Goal: Transaction & Acquisition: Purchase product/service

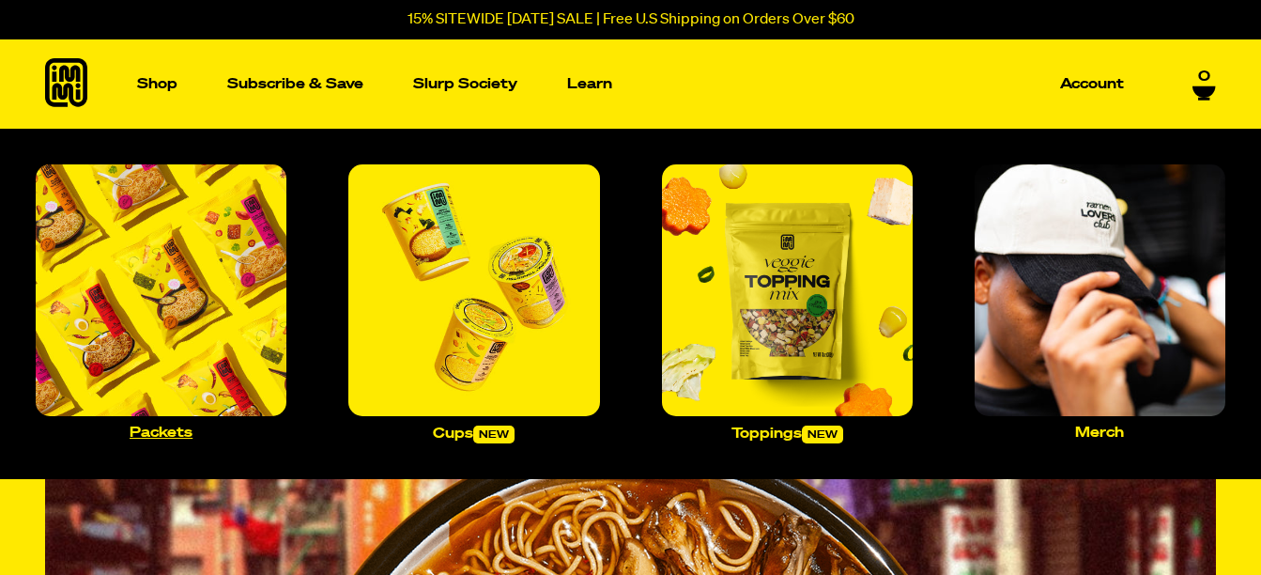
click at [153, 424] on link "Packets" at bounding box center [161, 301] width 266 height 289
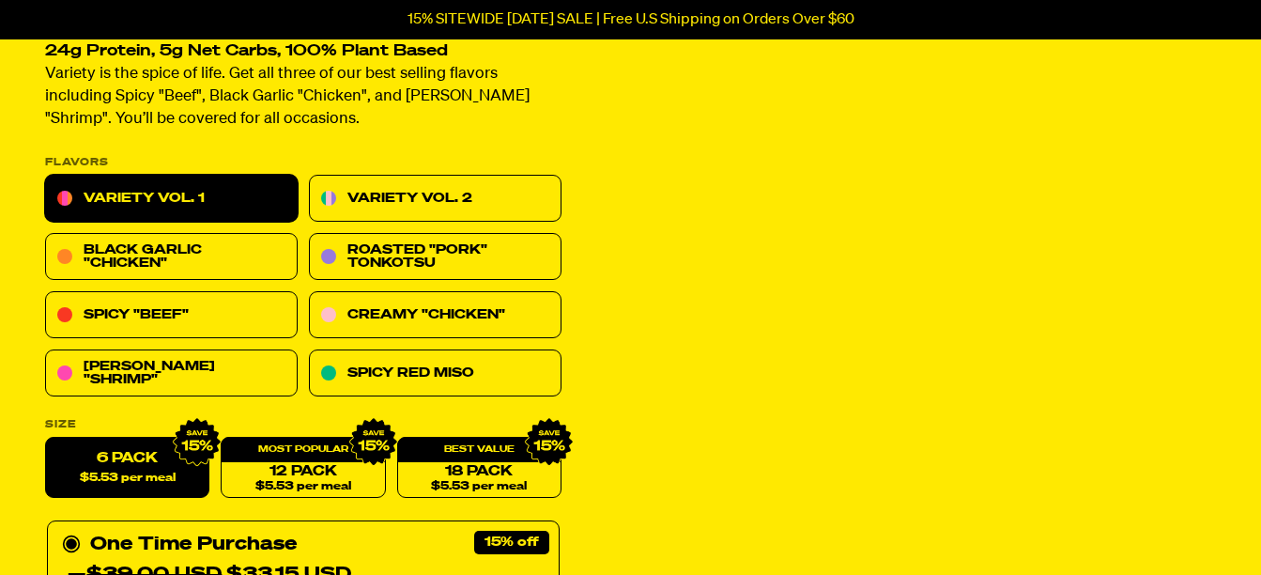
scroll to position [174, 0]
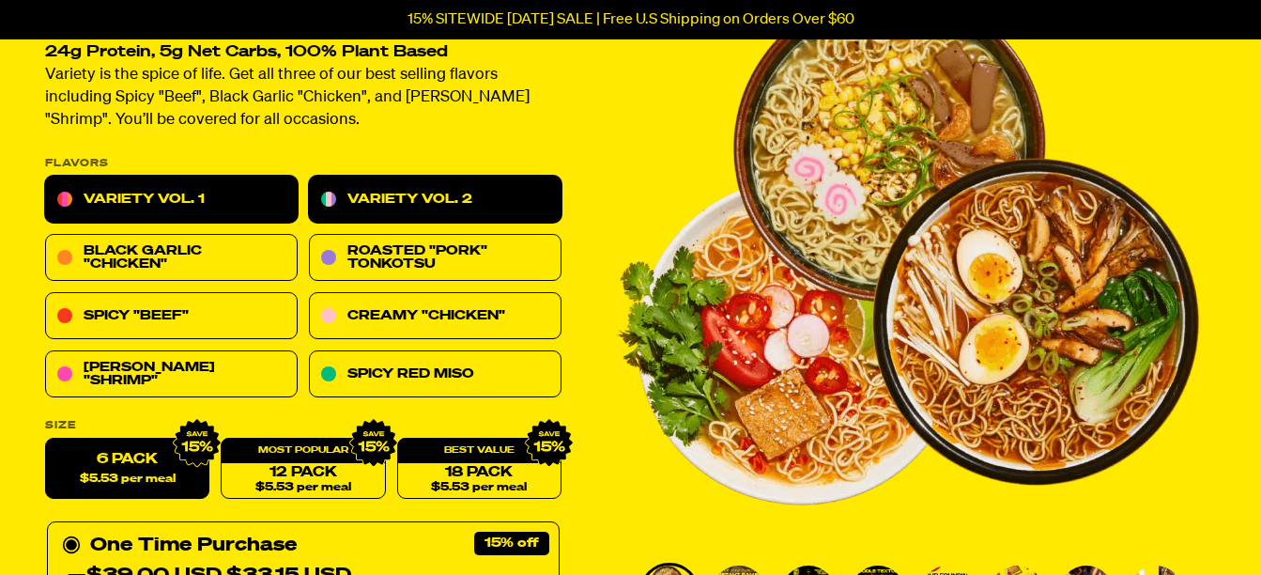
click at [392, 194] on link "Variety Vol. 2" at bounding box center [435, 200] width 253 height 47
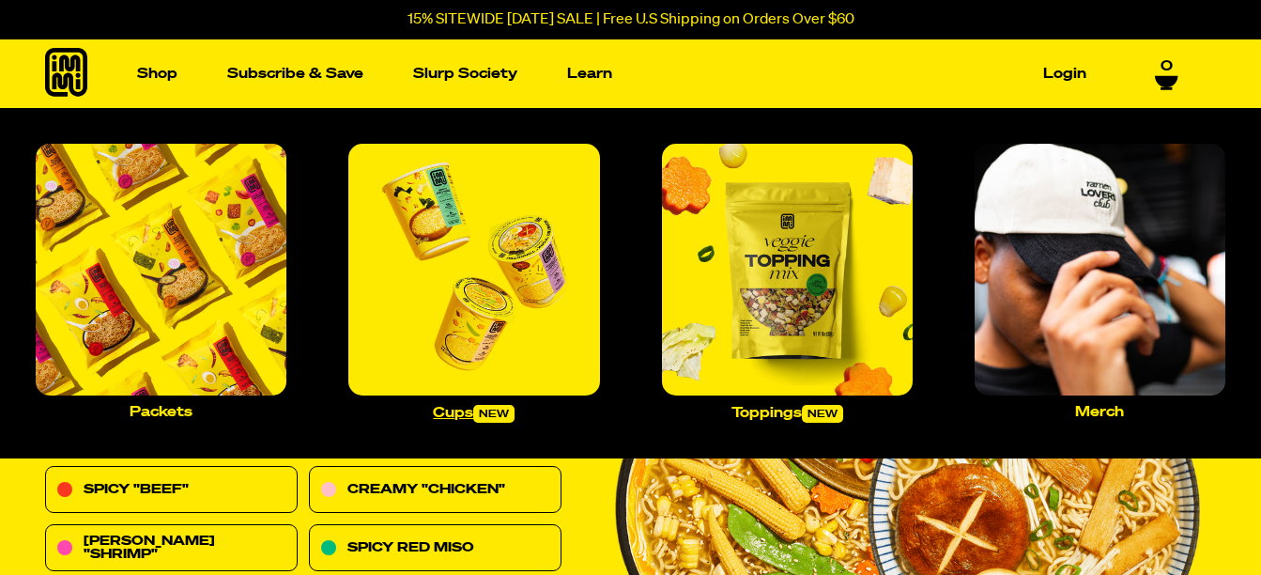
click at [459, 412] on p "Cups new" at bounding box center [474, 414] width 82 height 18
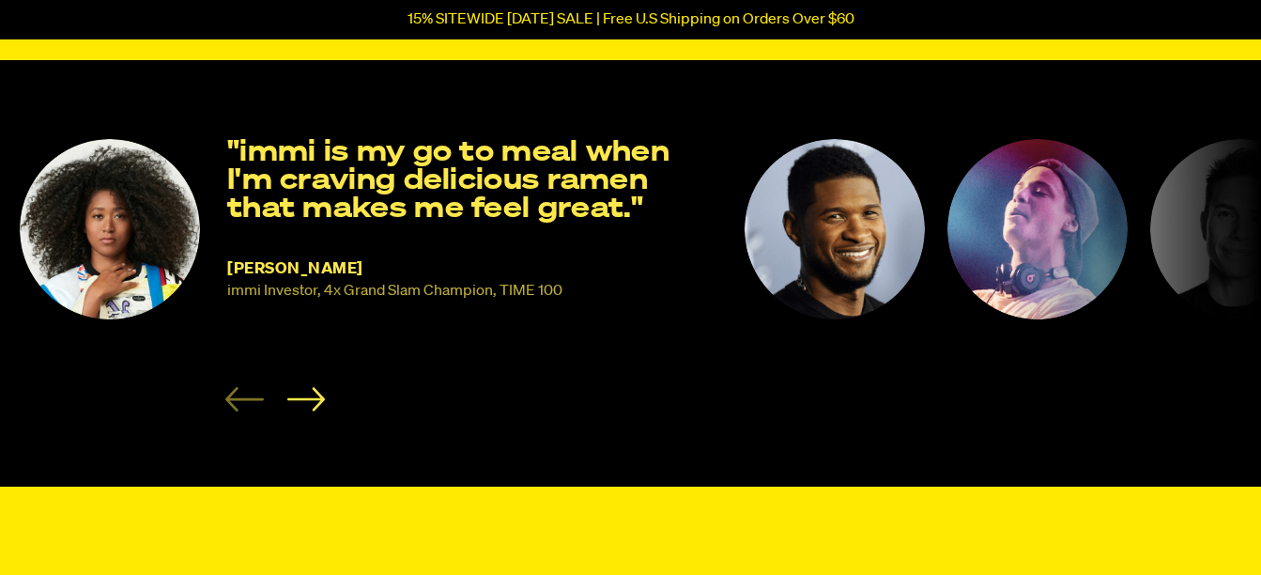
scroll to position [1221, 0]
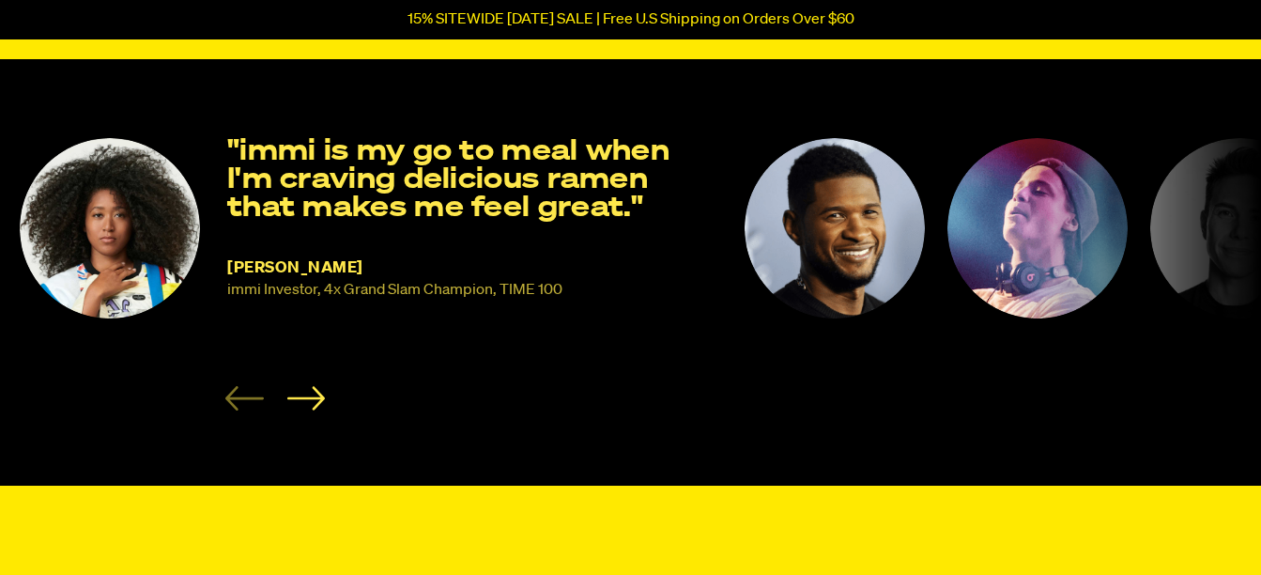
click at [831, 239] on img "2 of 8" at bounding box center [835, 228] width 180 height 180
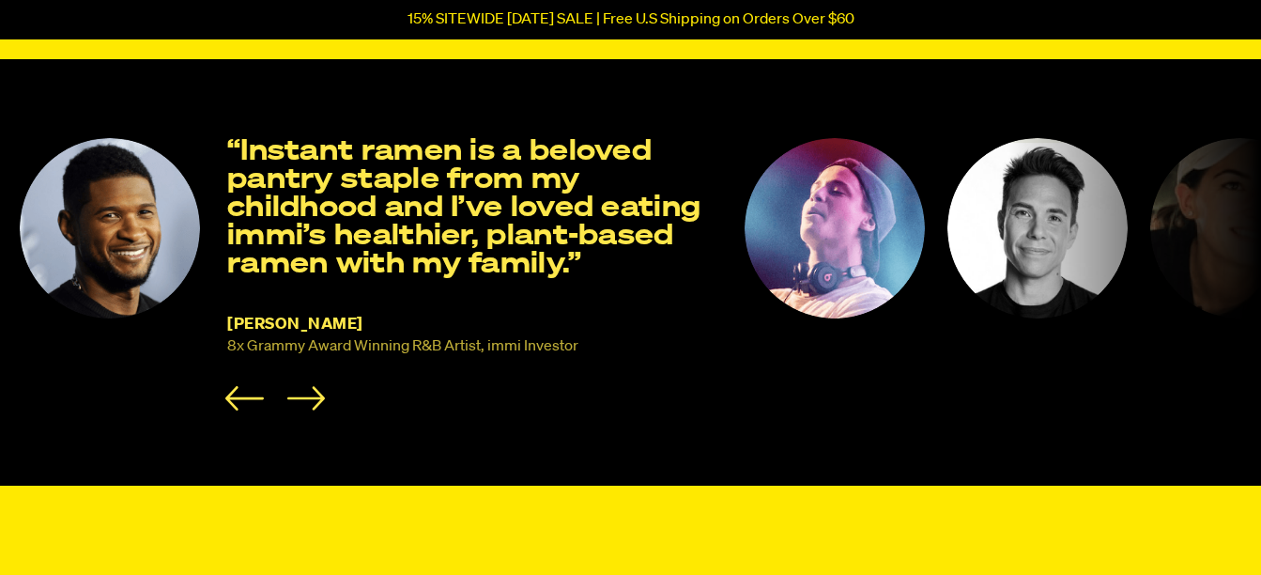
click at [816, 235] on img "3 of 8" at bounding box center [835, 228] width 180 height 180
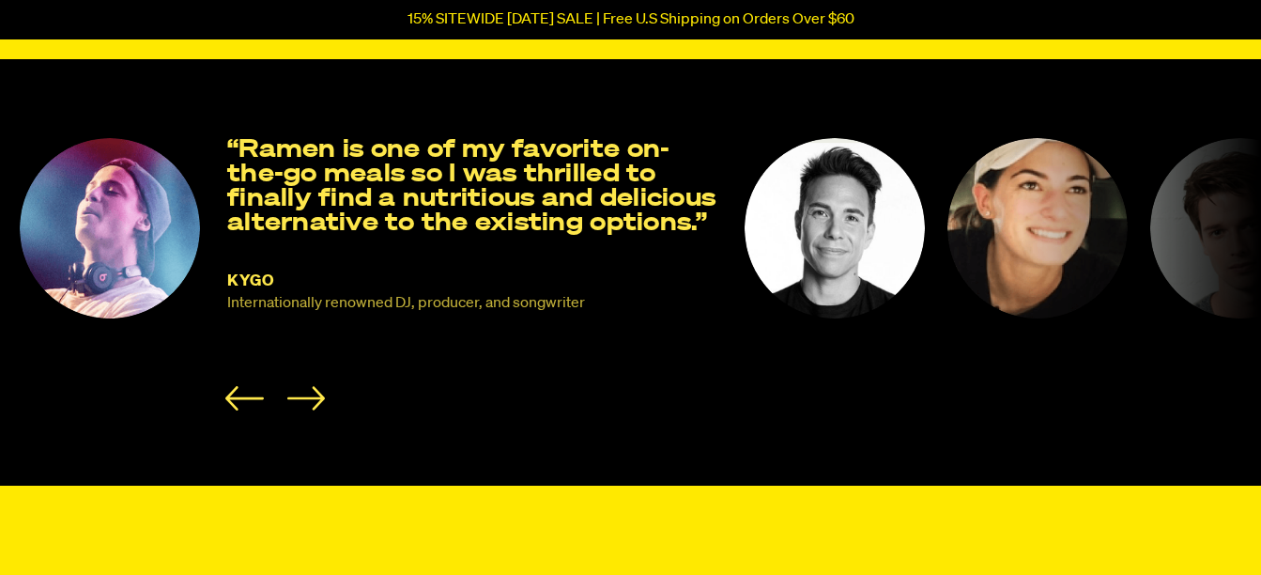
click at [826, 266] on img "4 of 8" at bounding box center [835, 228] width 180 height 180
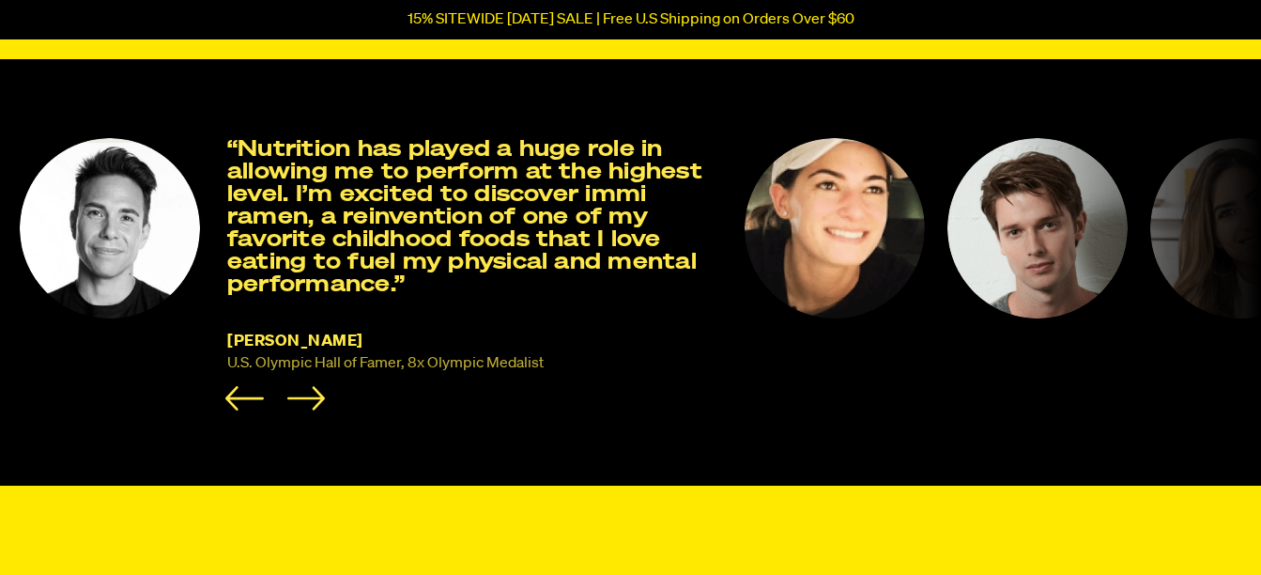
click at [857, 262] on img "5 of 8" at bounding box center [835, 228] width 180 height 180
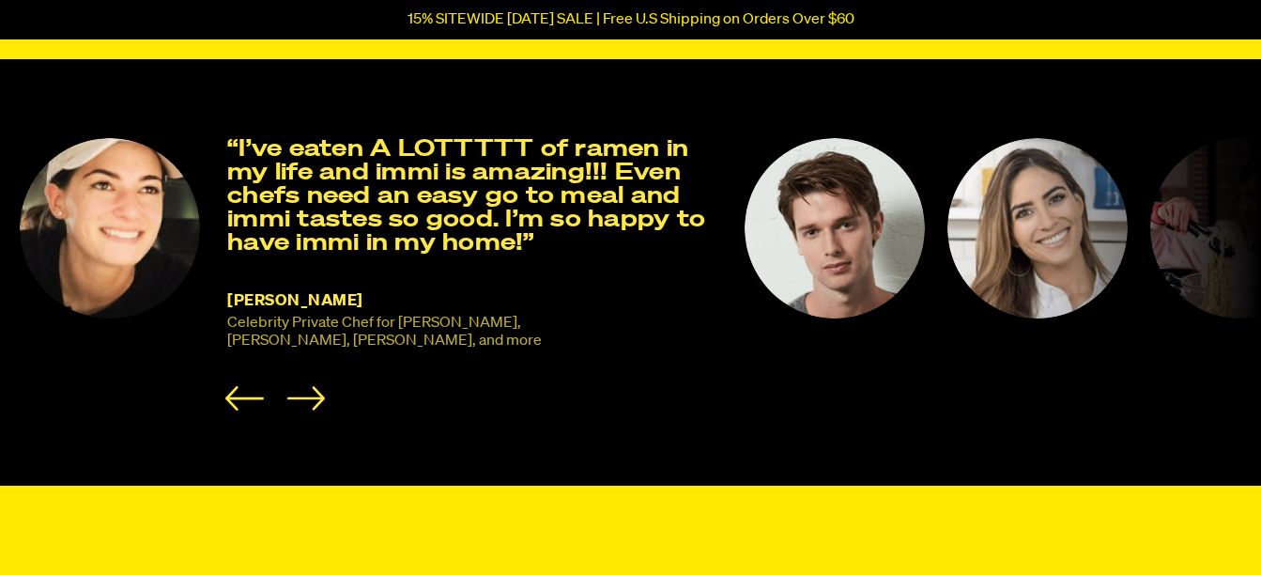
click at [802, 236] on img "6 of 8" at bounding box center [835, 228] width 180 height 180
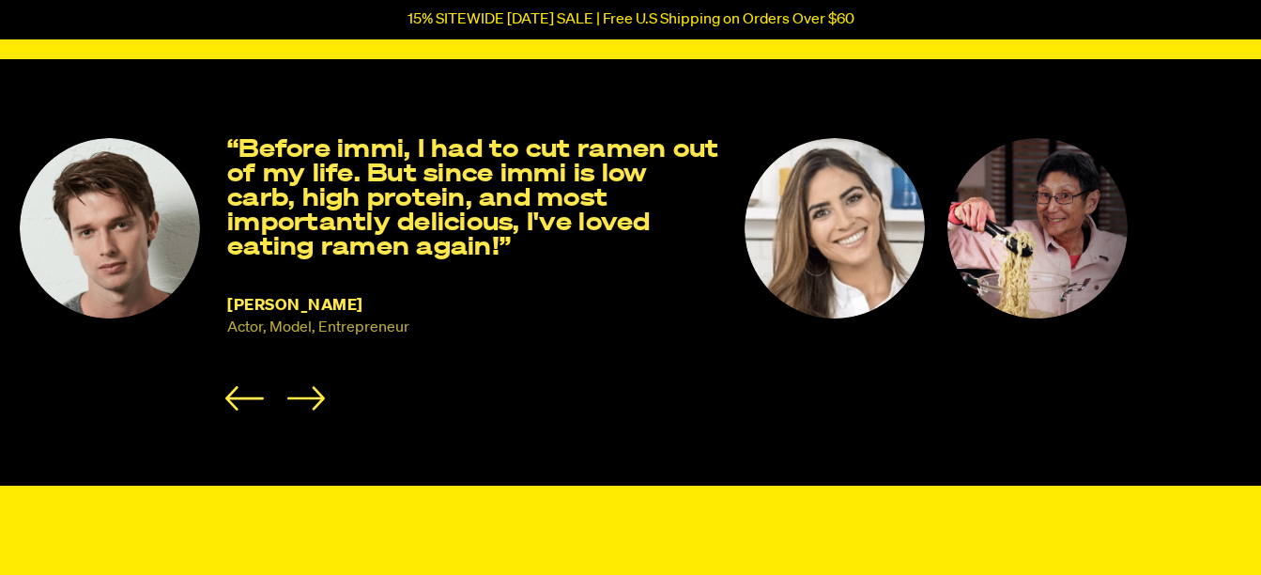
click at [835, 223] on img "7 of 8" at bounding box center [835, 228] width 180 height 180
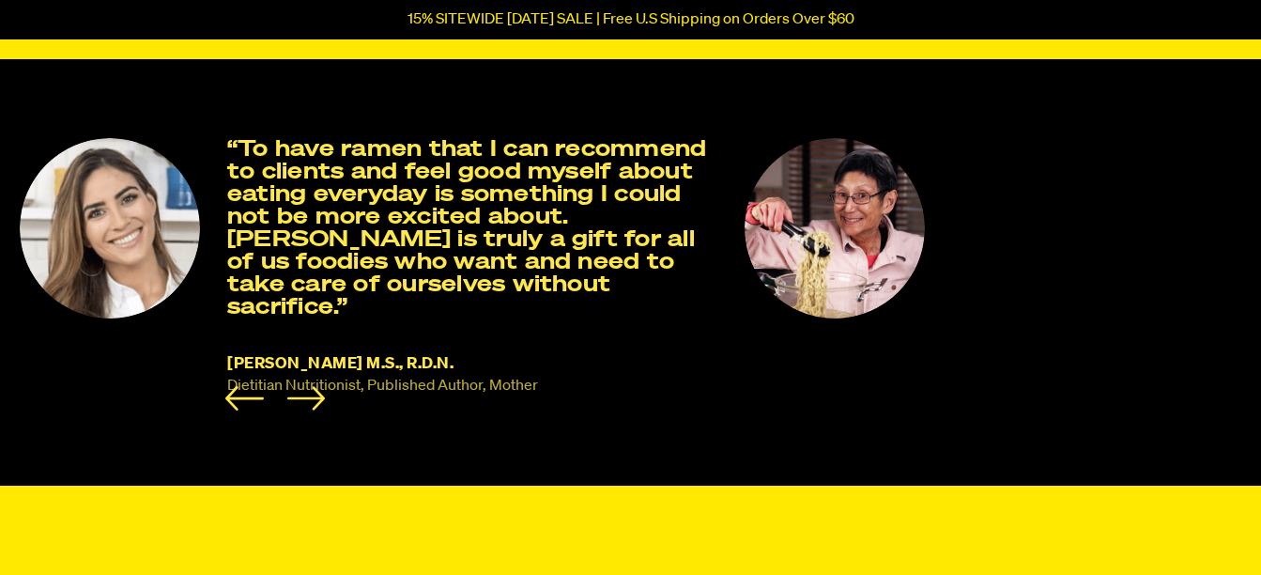
click at [851, 223] on img "8 of 8" at bounding box center [835, 228] width 180 height 180
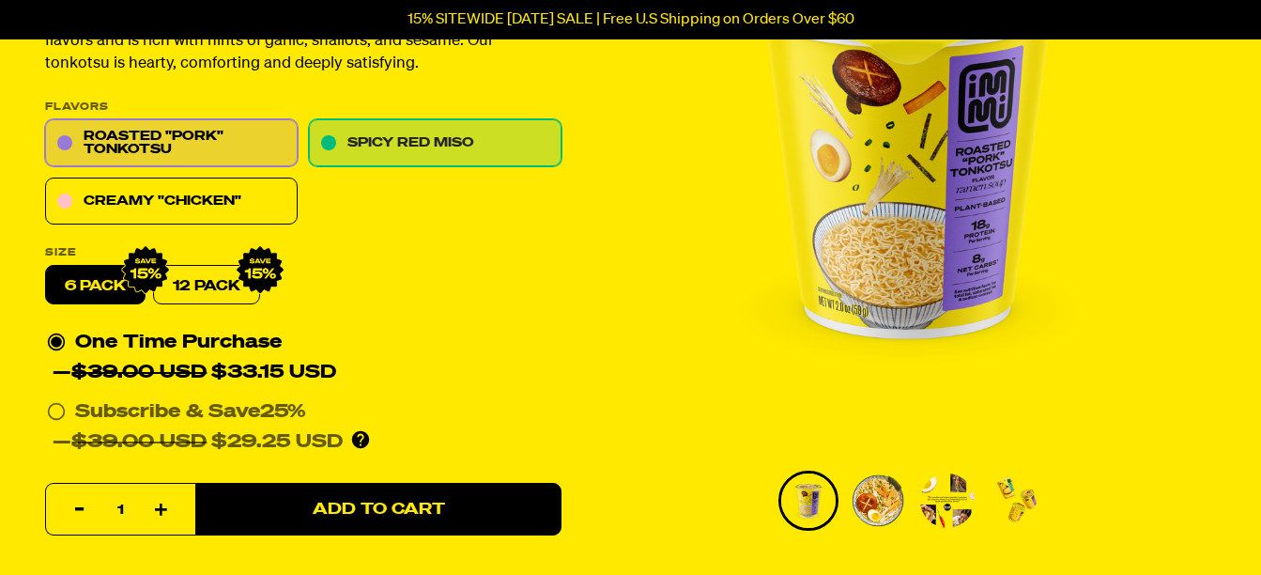
scroll to position [282, 0]
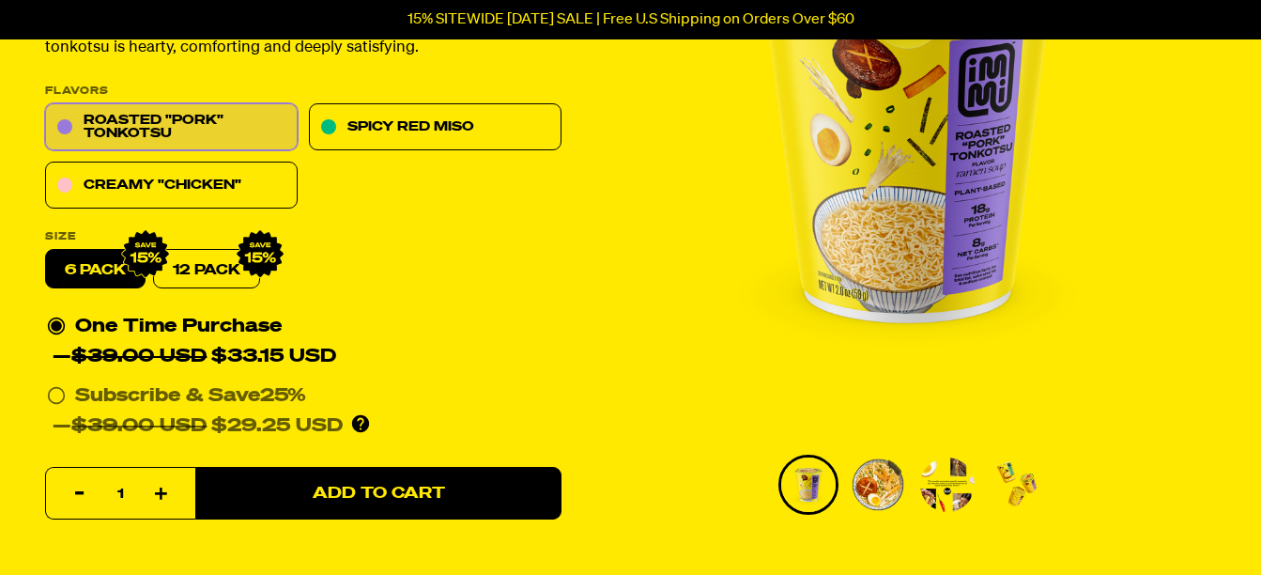
click at [865, 484] on img "Go to slide 2" at bounding box center [878, 484] width 54 height 54
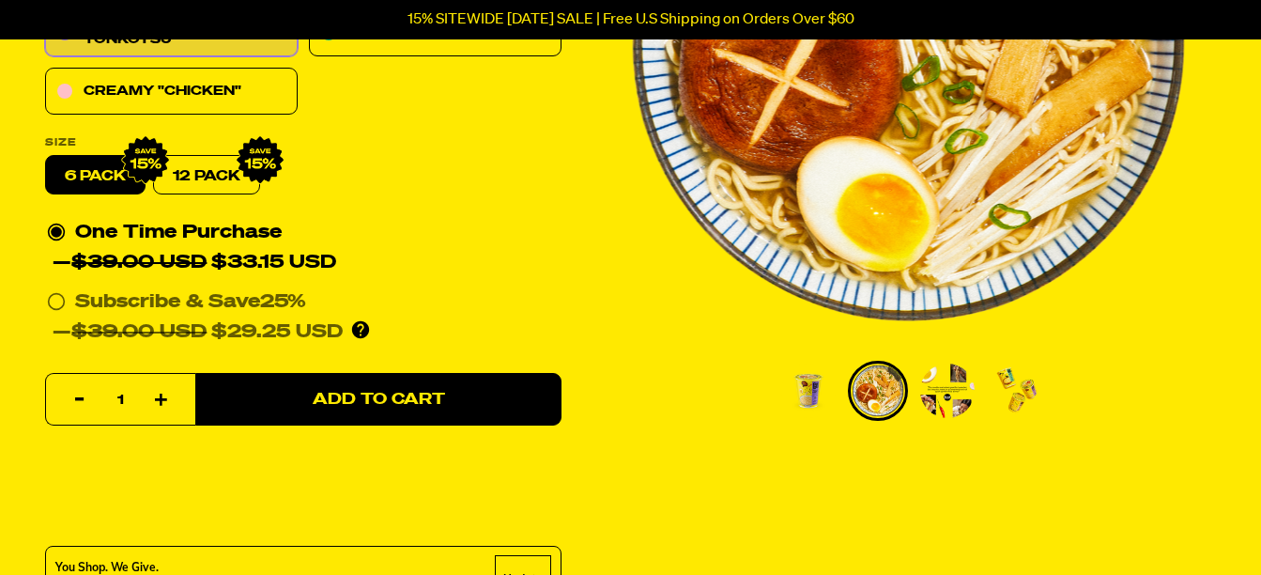
scroll to position [0, 0]
